Goal: Task Accomplishment & Management: Manage account settings

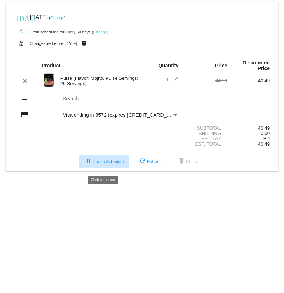
click at [108, 167] on button "pause Pause Schedule" at bounding box center [104, 161] width 51 height 13
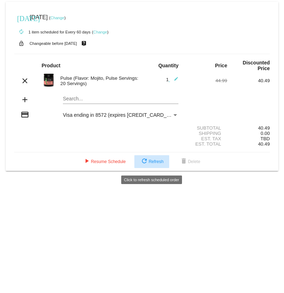
click at [152, 164] on span "refresh Refresh" at bounding box center [151, 161] width 23 height 5
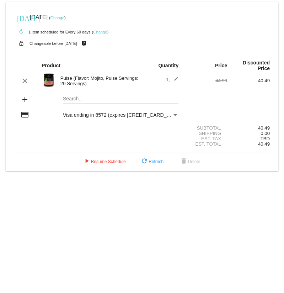
click at [104, 31] on link "Change" at bounding box center [100, 32] width 14 height 4
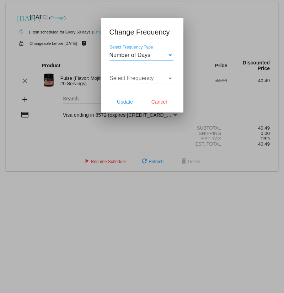
click at [170, 53] on div "Select Frequency Type" at bounding box center [170, 55] width 6 height 6
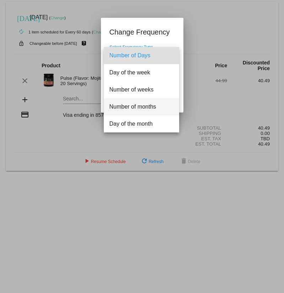
click at [158, 109] on span "Number of months" at bounding box center [142, 106] width 64 height 17
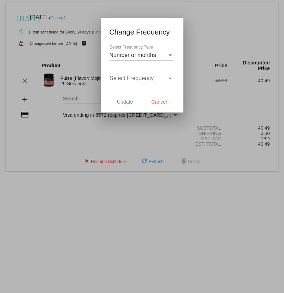
click at [151, 85] on div "Select Frequency Select Frequency" at bounding box center [142, 79] width 64 height 23
click at [153, 82] on div "Select Frequency Select Frequency" at bounding box center [142, 76] width 64 height 16
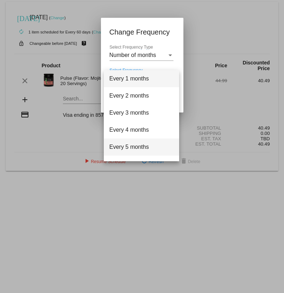
click at [144, 146] on span "Every 5 months" at bounding box center [142, 146] width 64 height 17
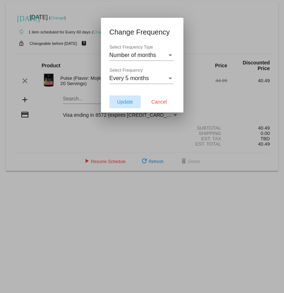
click at [124, 100] on span "Update" at bounding box center [125, 102] width 16 height 6
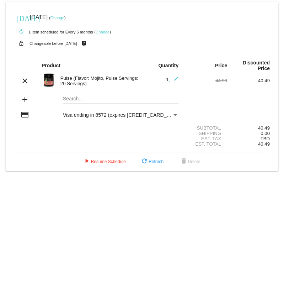
click at [68, 13] on div "today Oct 11 2025 ( Change )" at bounding box center [142, 17] width 256 height 14
click at [64, 19] on link "Change" at bounding box center [58, 18] width 14 height 4
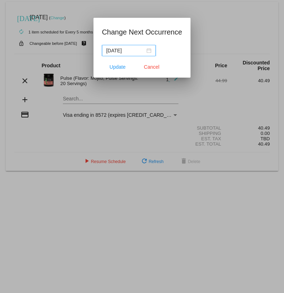
click at [144, 49] on div "2025-10-11" at bounding box center [128, 51] width 45 height 8
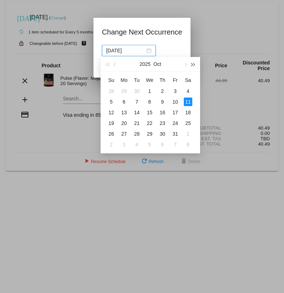
click at [195, 66] on button "button" at bounding box center [194, 64] width 8 height 14
click at [104, 66] on button "button" at bounding box center [108, 64] width 8 height 14
click at [114, 65] on span "button" at bounding box center [116, 65] width 4 height 4
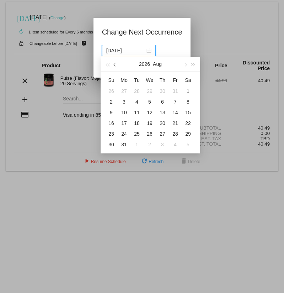
click at [114, 65] on span "button" at bounding box center [116, 65] width 4 height 4
click at [154, 91] on td "1" at bounding box center [149, 91] width 13 height 11
type input "2026-07-01"
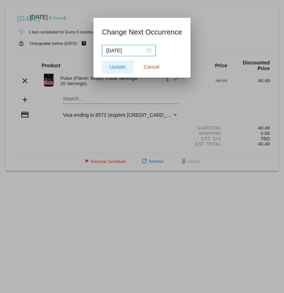
click at [121, 69] on span "Update" at bounding box center [118, 67] width 16 height 6
